Goal: Navigation & Orientation: Find specific page/section

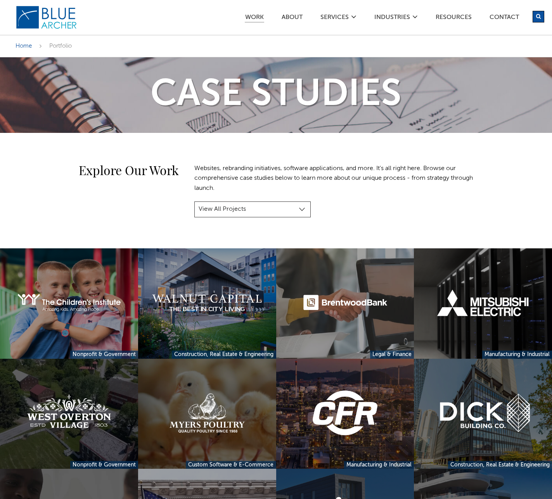
click at [536, 18] on icon "submit" at bounding box center [538, 16] width 5 height 5
type input "careers"
click at [532, 11] on button "submit" at bounding box center [538, 17] width 12 height 12
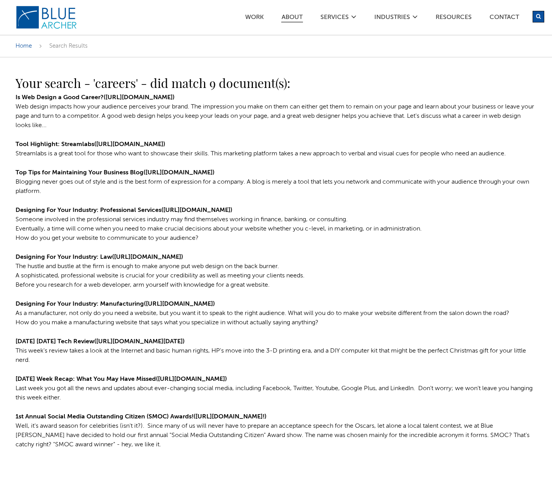
click at [293, 17] on link "ABOUT" at bounding box center [292, 18] width 22 height 8
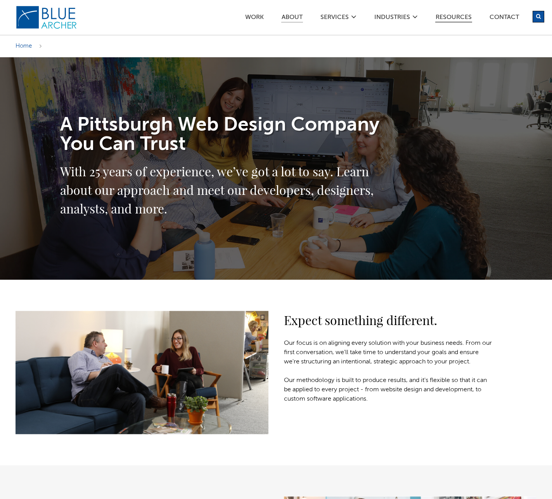
click at [452, 19] on link "Resources" at bounding box center [453, 18] width 37 height 8
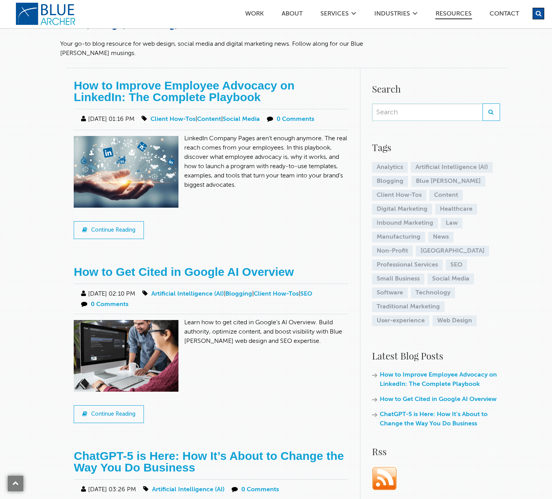
scroll to position [84, 0]
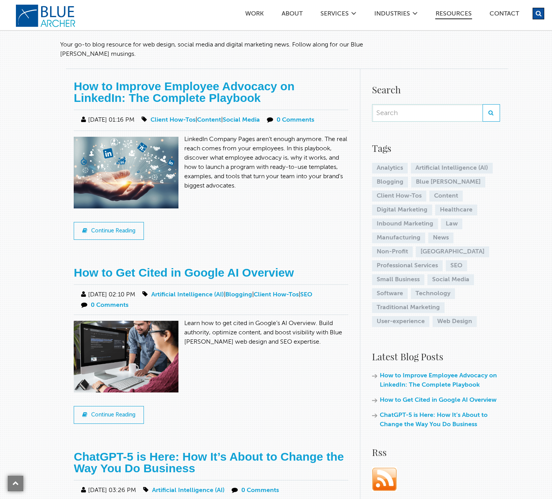
click at [48, 24] on link "logo" at bounding box center [47, 15] width 62 height 23
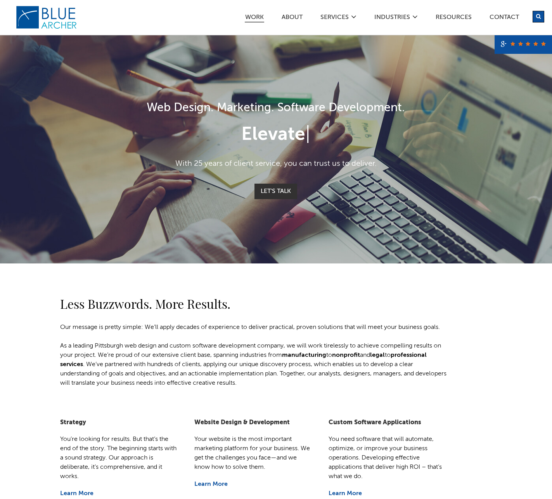
click at [253, 19] on link "Work" at bounding box center [254, 18] width 19 height 8
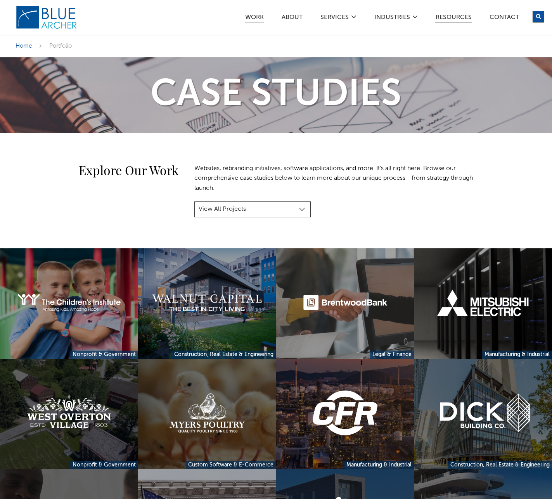
click at [438, 19] on link "Resources" at bounding box center [453, 18] width 37 height 8
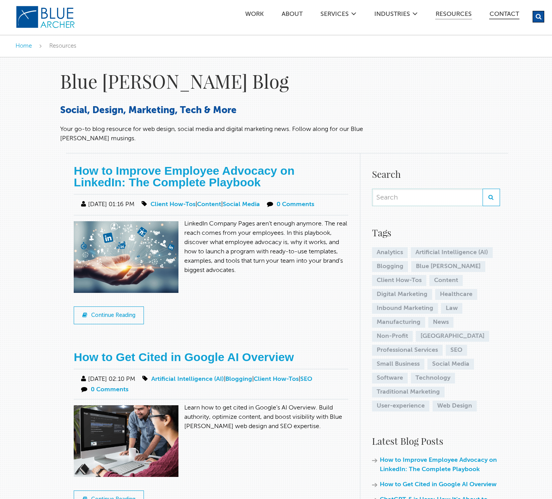
click at [516, 18] on link "Contact" at bounding box center [504, 15] width 30 height 8
